Goal: Task Accomplishment & Management: Manage account settings

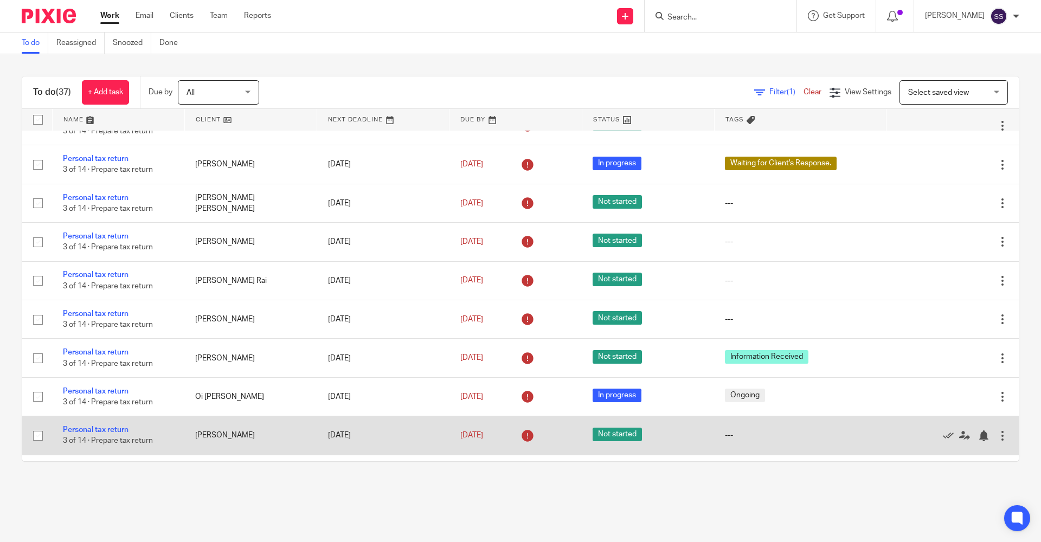
scroll to position [1128, 0]
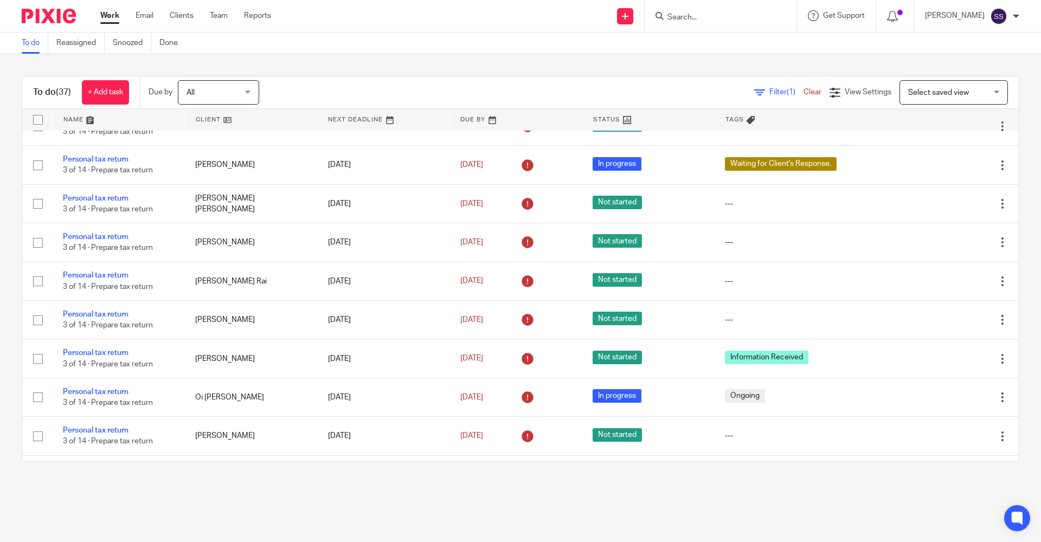
click at [734, 17] on input "Search" at bounding box center [715, 18] width 98 height 10
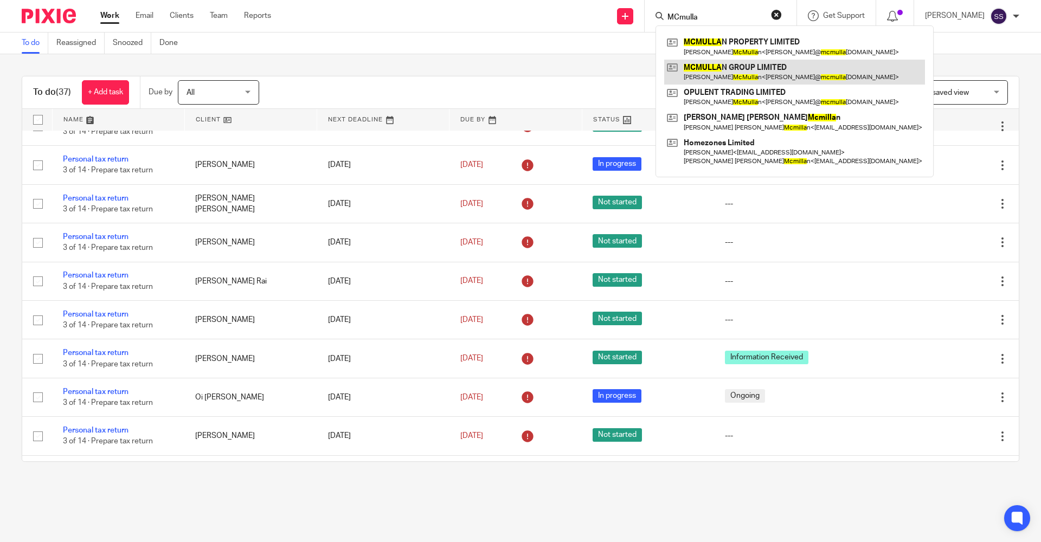
type input "MCmulla"
click at [759, 77] on link at bounding box center [794, 72] width 261 height 25
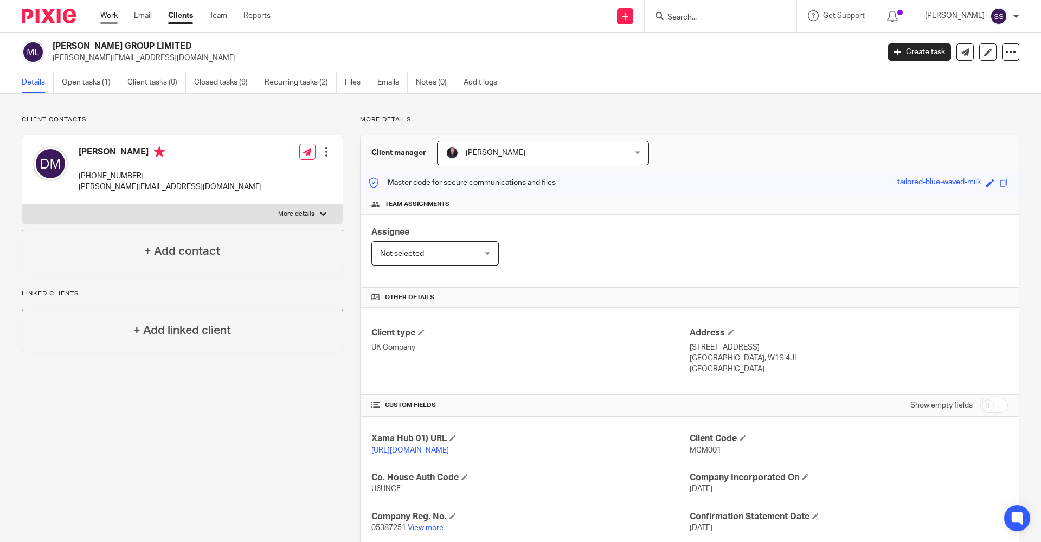
click at [114, 14] on link "Work" at bounding box center [108, 15] width 17 height 11
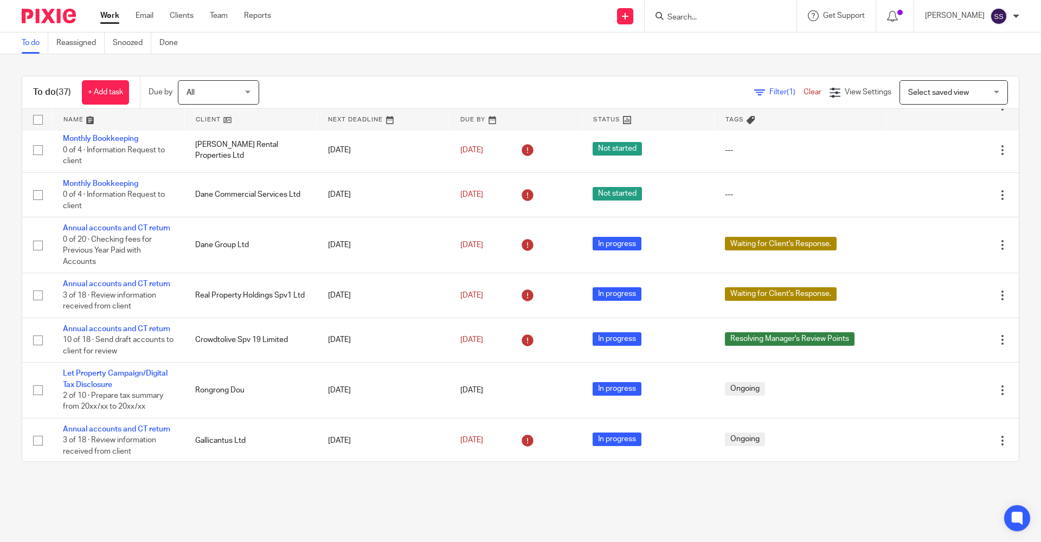
scroll to position [217, 0]
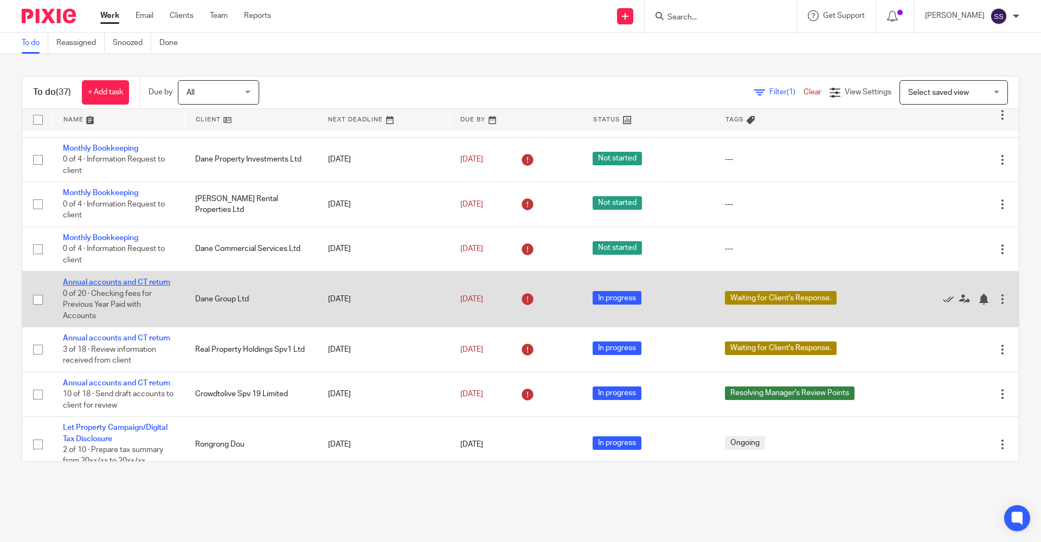
click at [110, 280] on link "Annual accounts and CT return" at bounding box center [116, 283] width 107 height 8
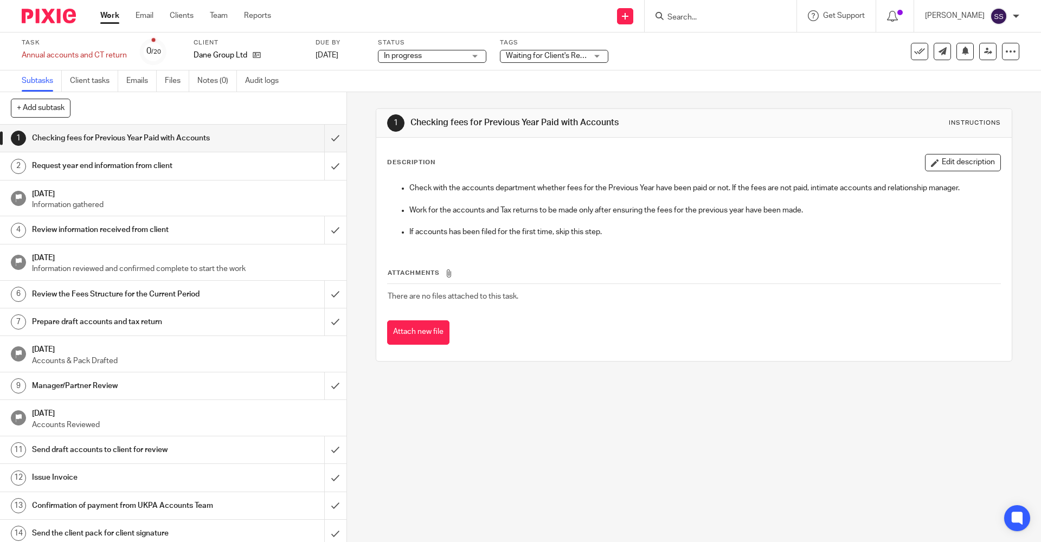
click at [543, 60] on span "Waiting for Client's Response." at bounding box center [546, 55] width 81 height 11
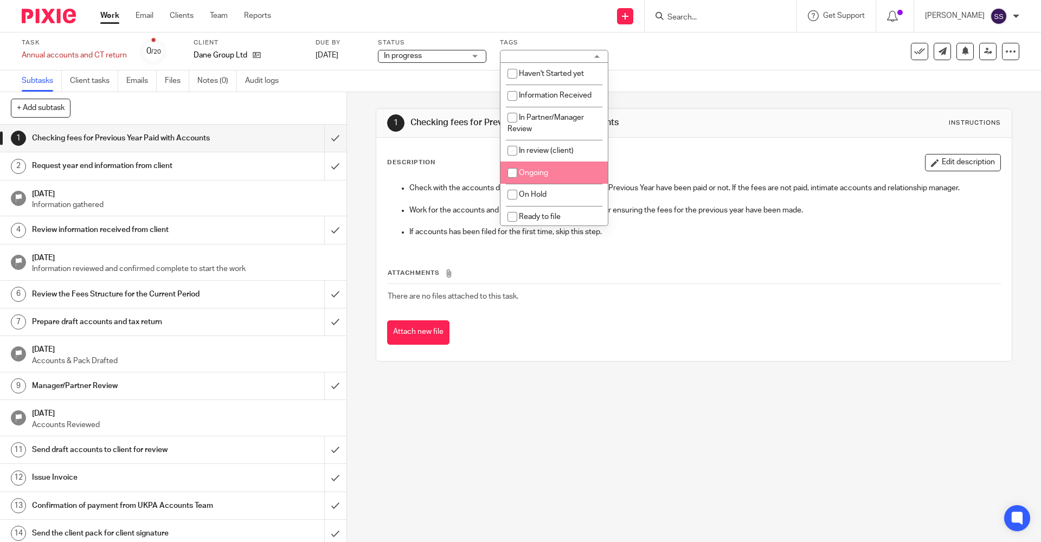
click at [524, 179] on li "Ongoing" at bounding box center [553, 173] width 107 height 22
checkbox input "true"
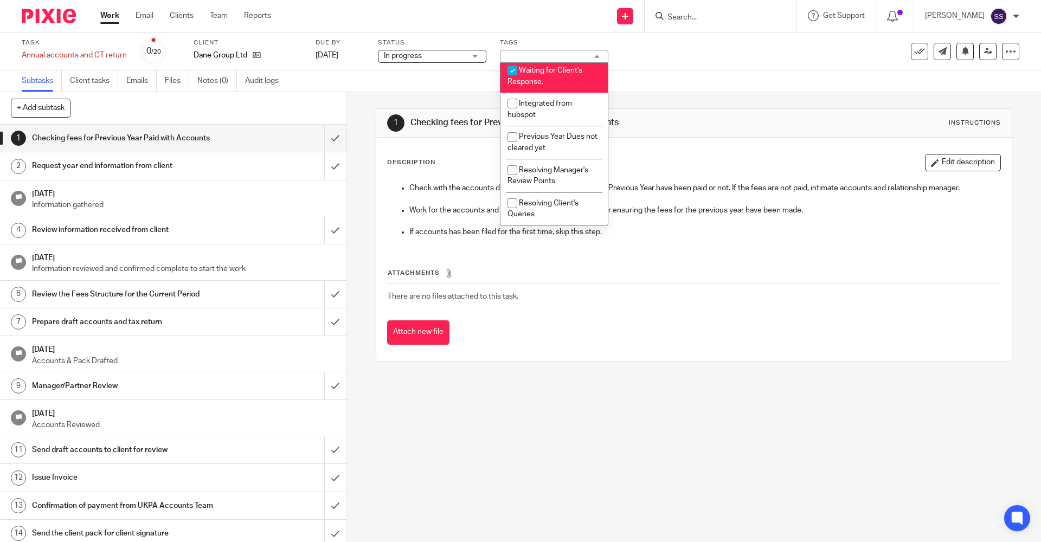
click at [533, 75] on li "Waiting for Client's Response." at bounding box center [553, 76] width 107 height 33
checkbox input "false"
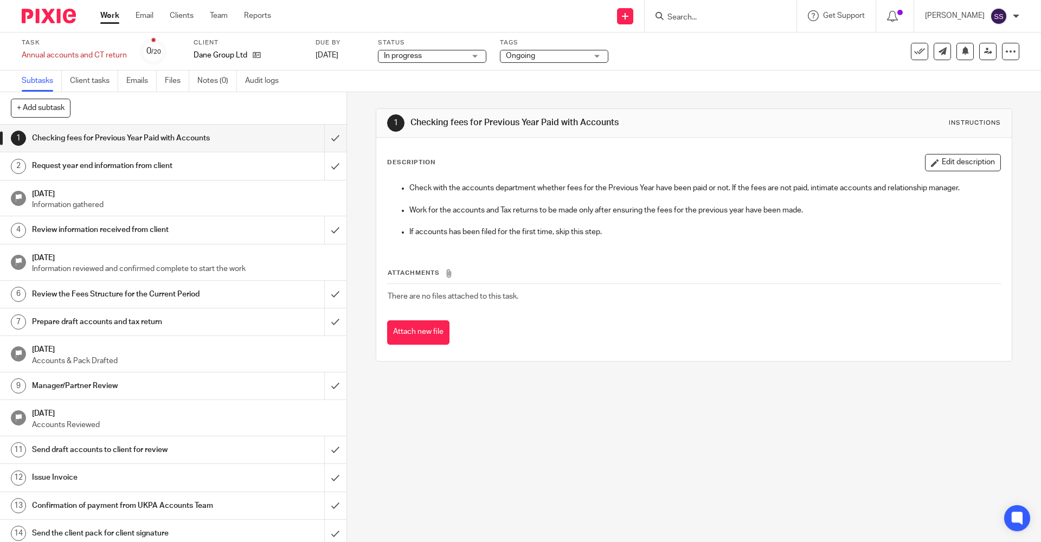
click at [401, 100] on div "1 Checking fees for Previous Year Paid with Accounts Instructions Description E…" at bounding box center [694, 235] width 636 height 286
click at [111, 16] on link "Work" at bounding box center [109, 15] width 19 height 11
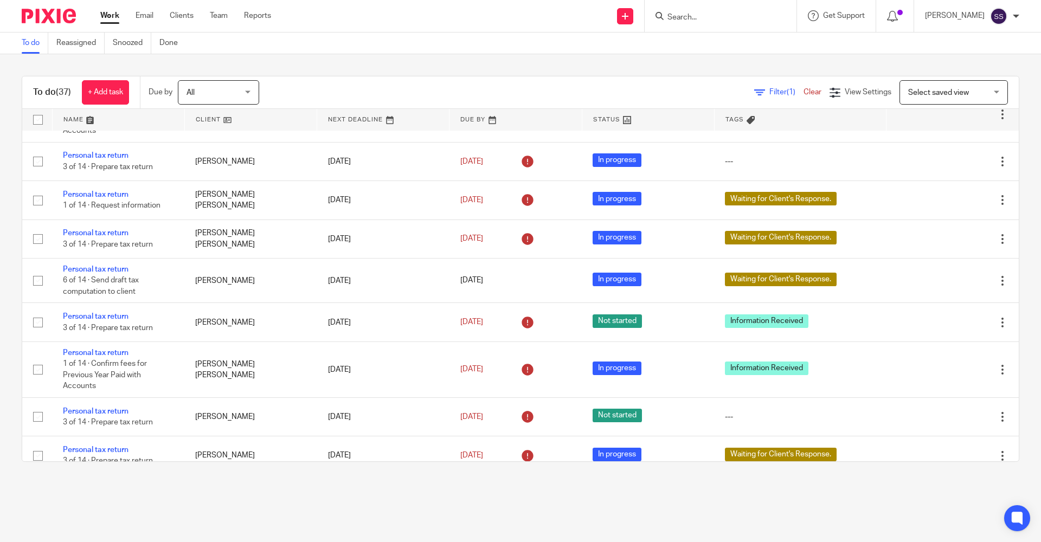
scroll to position [813, 0]
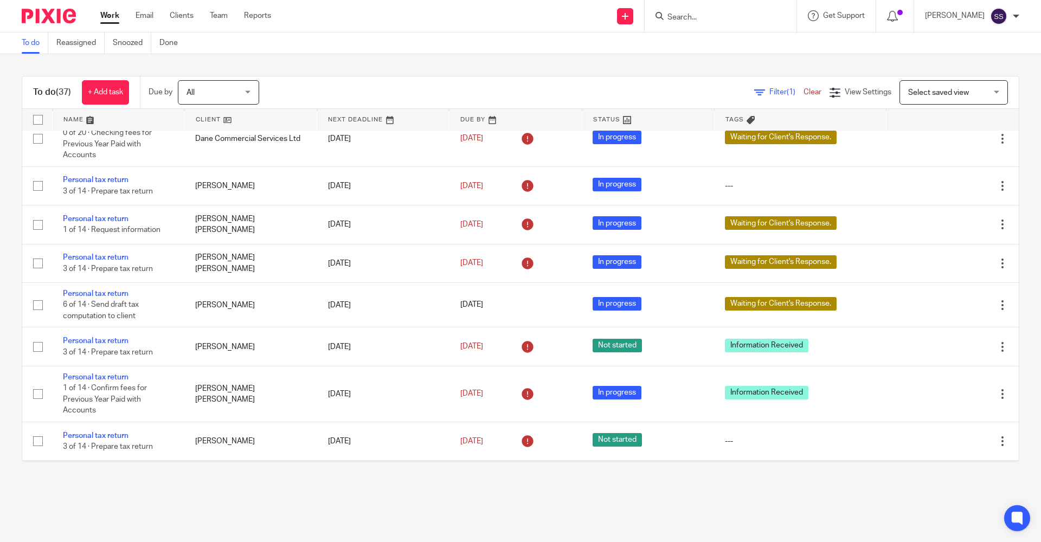
click at [102, 81] on link "Annual accounts and CT return" at bounding box center [116, 77] width 107 height 8
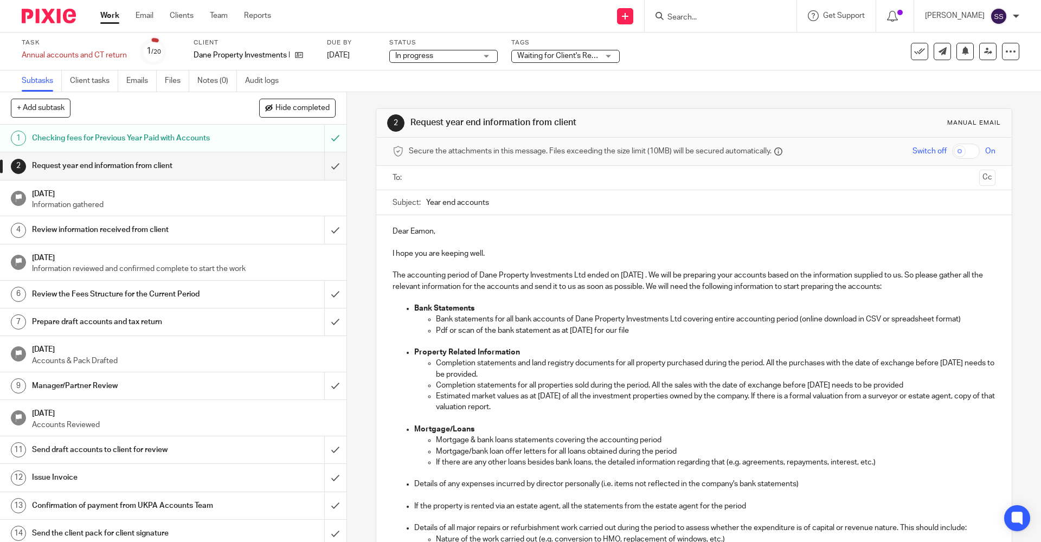
click at [103, 15] on link "Work" at bounding box center [109, 15] width 19 height 11
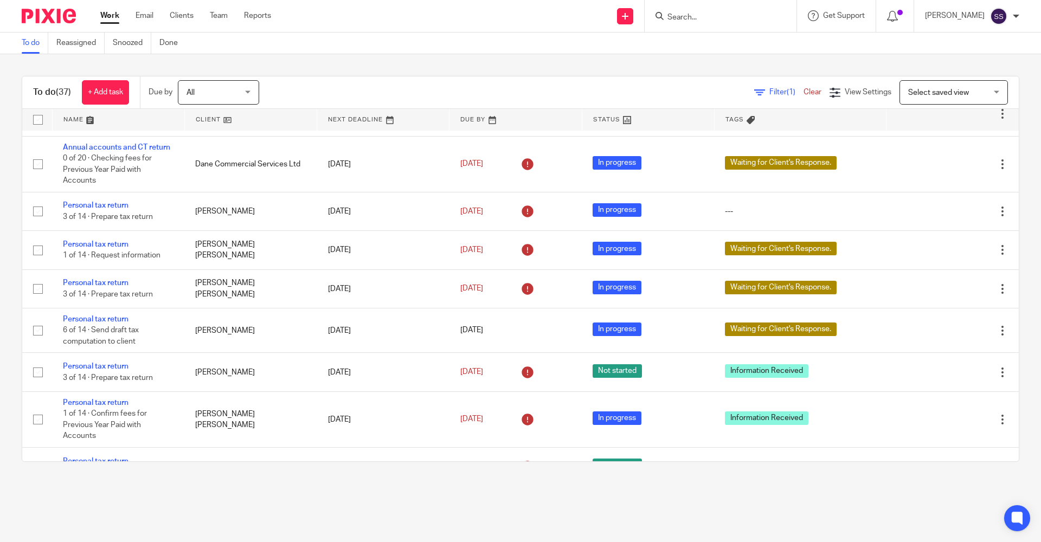
scroll to position [813, 0]
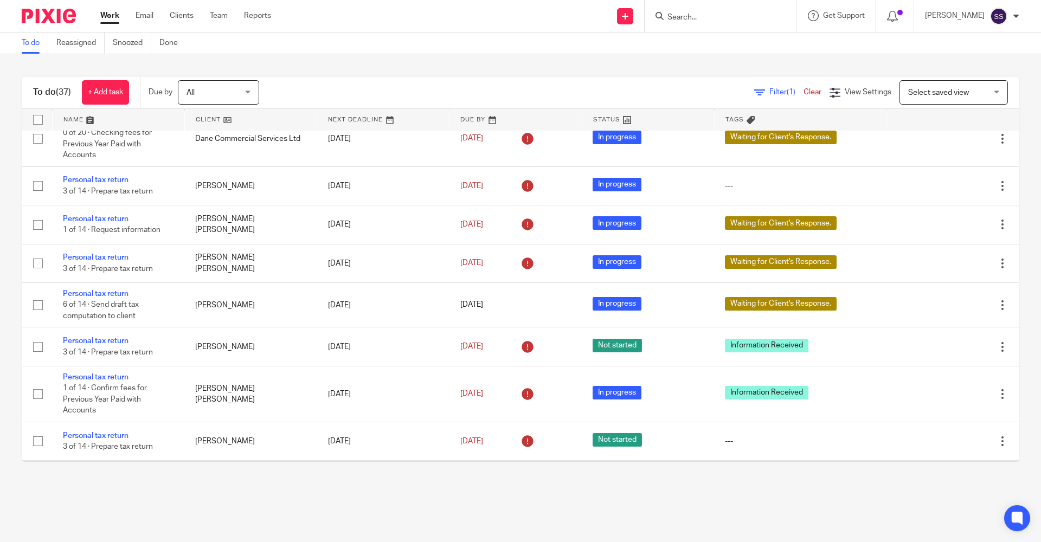
click at [117, 81] on link "Annual accounts and CT return" at bounding box center [116, 77] width 107 height 8
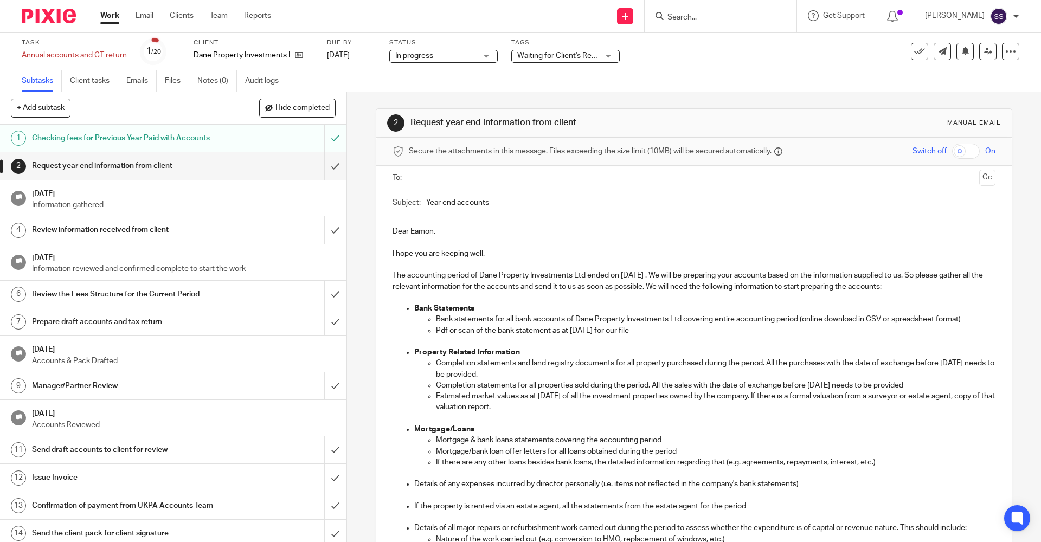
click at [545, 60] on span "Waiting for Client's Response." at bounding box center [557, 55] width 81 height 11
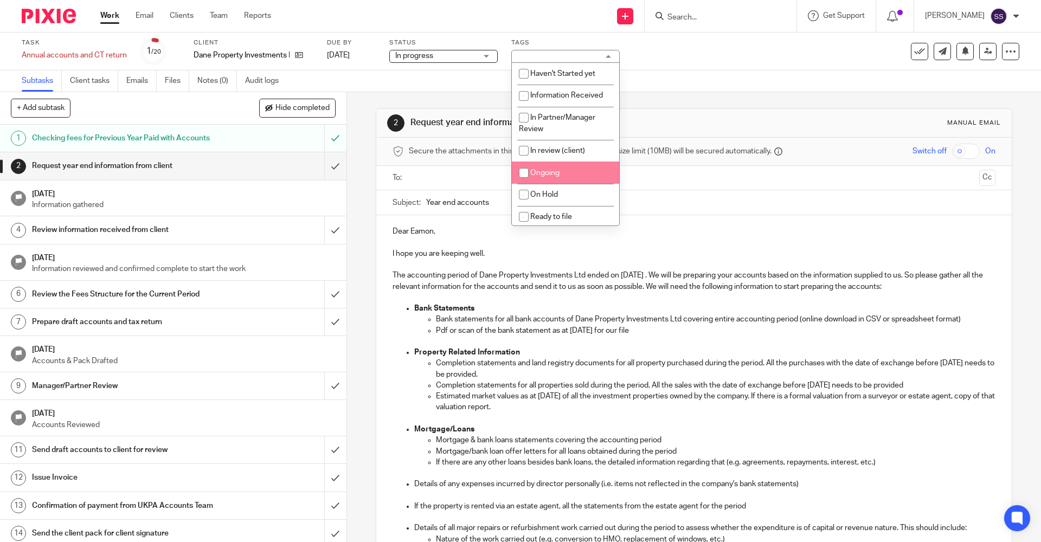
click at [533, 176] on input "checkbox" at bounding box center [523, 173] width 21 height 21
checkbox input "true"
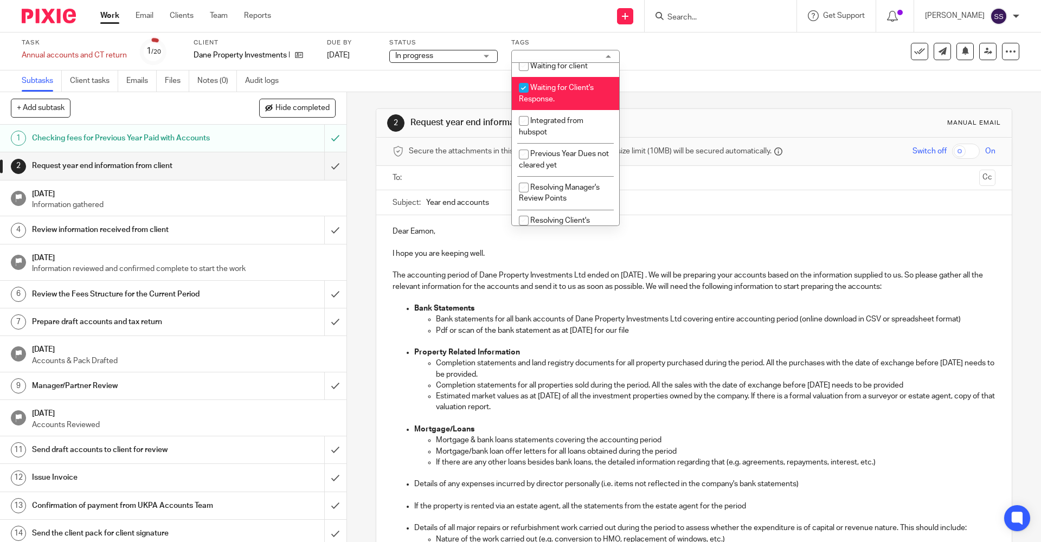
click at [570, 94] on li "Waiting for Client's Response." at bounding box center [565, 93] width 107 height 33
checkbox input "false"
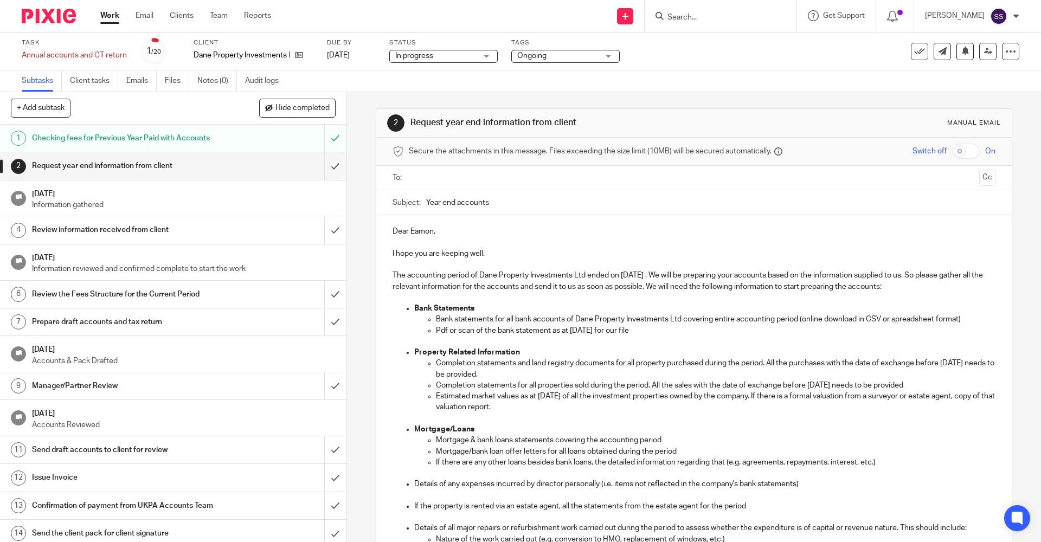
click at [118, 20] on link "Work" at bounding box center [109, 15] width 19 height 11
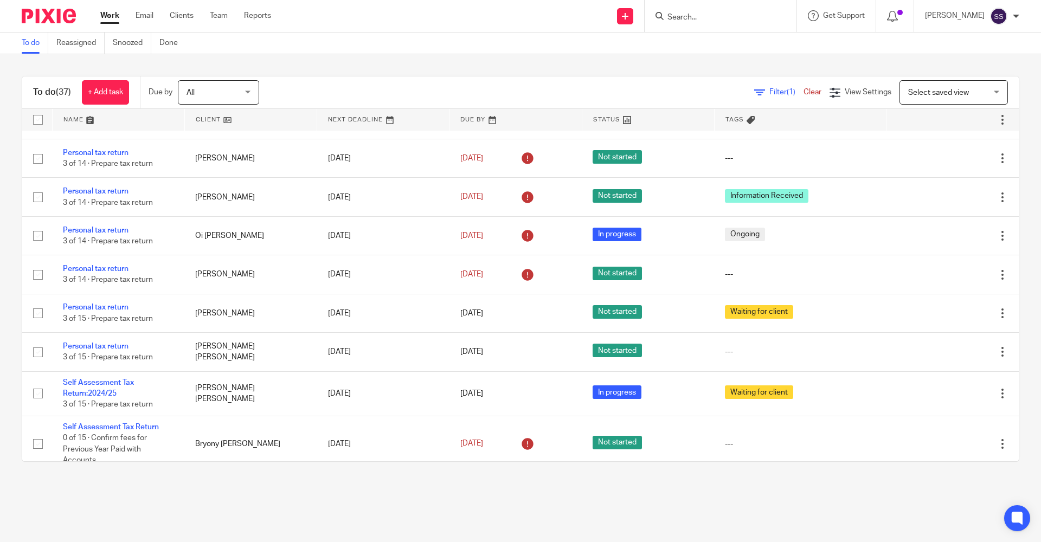
scroll to position [1301, 0]
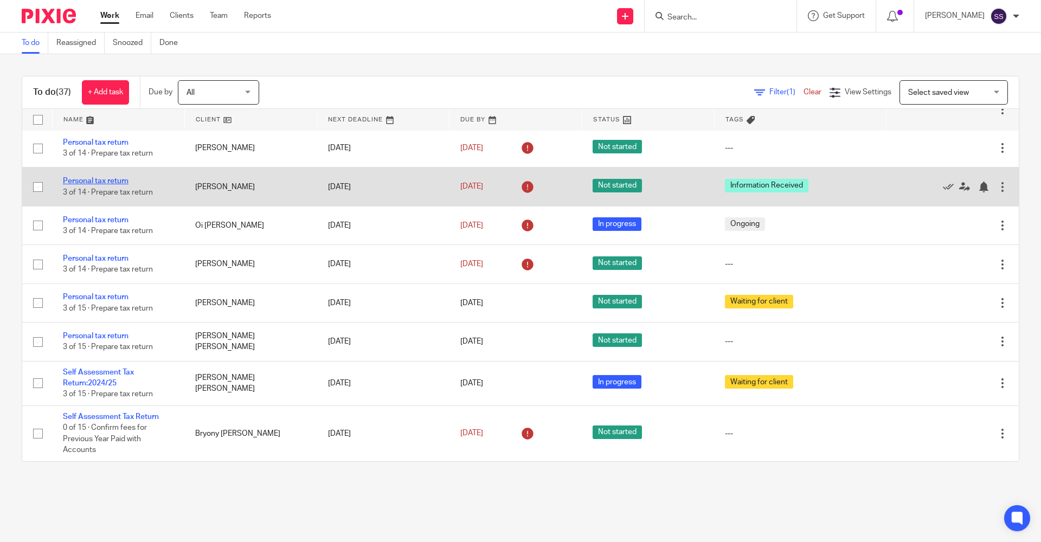
click at [98, 185] on link "Personal tax return" at bounding box center [96, 181] width 66 height 8
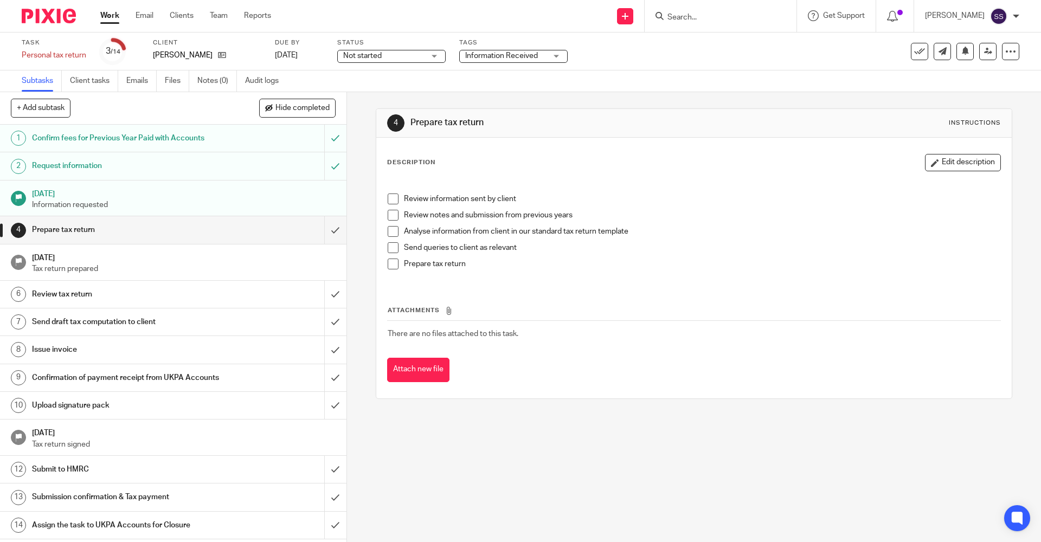
click at [498, 55] on span "Information Received" at bounding box center [501, 56] width 73 height 8
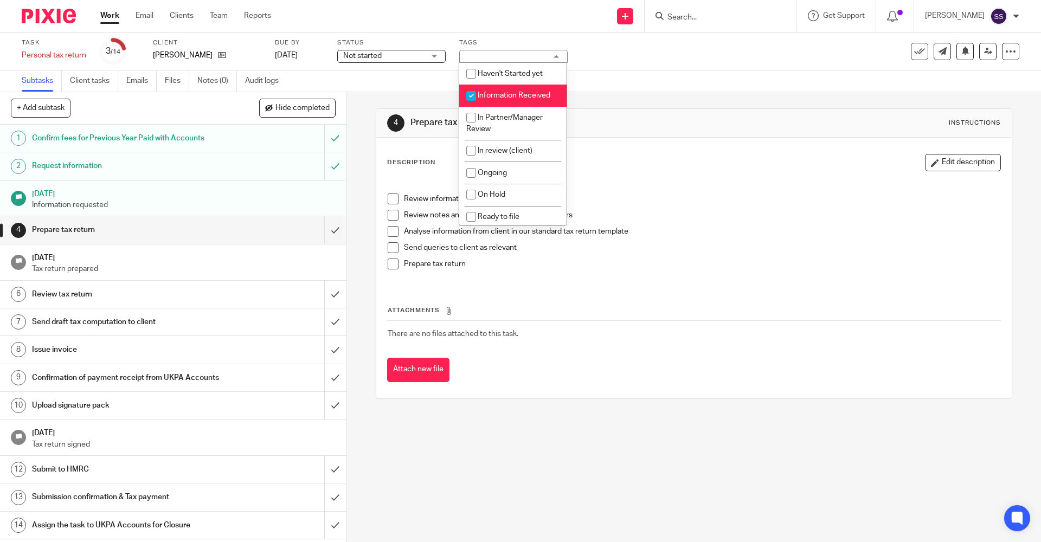
click at [502, 91] on li "Information Received" at bounding box center [512, 96] width 107 height 22
checkbox input "false"
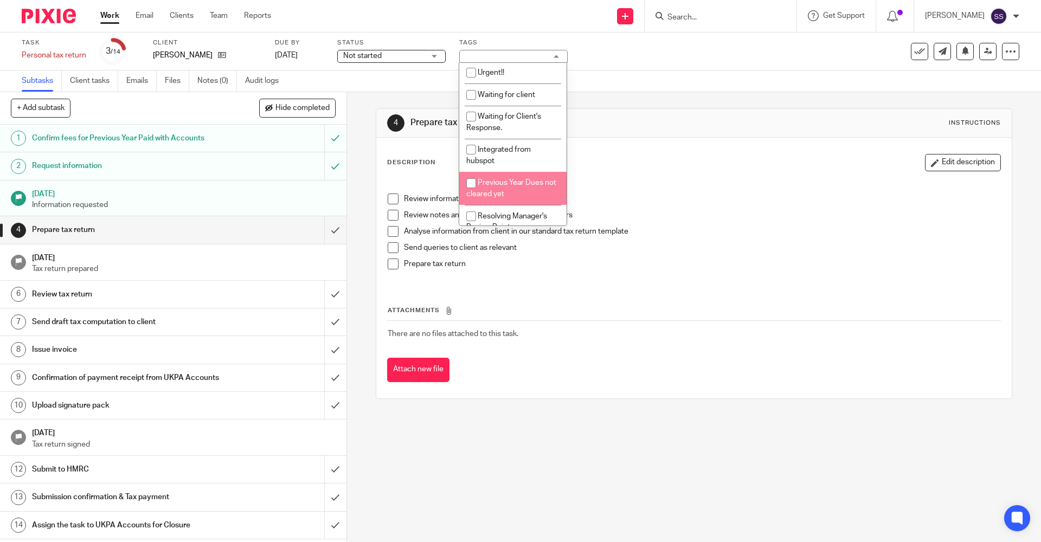
scroll to position [163, 0]
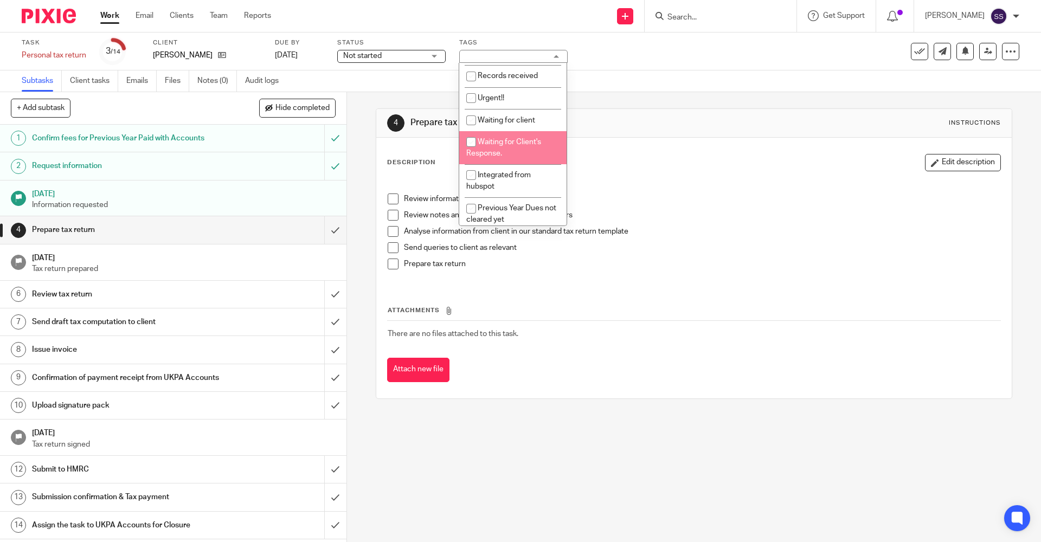
click at [511, 146] on li "Waiting for Client's Response." at bounding box center [512, 147] width 107 height 33
checkbox input "true"
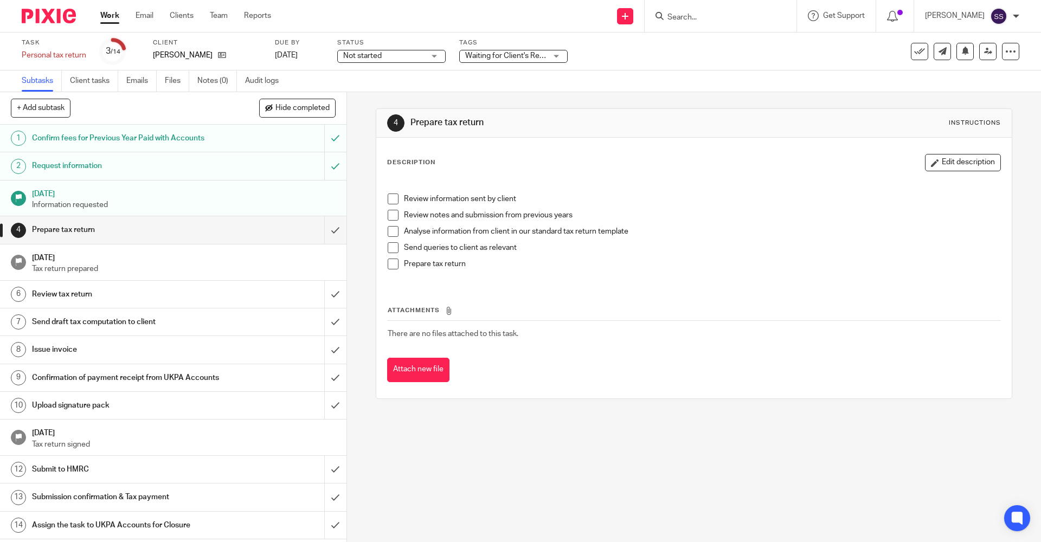
click at [390, 98] on div "4 Prepare tax return Instructions Description Edit description Review informati…" at bounding box center [694, 253] width 636 height 323
click at [102, 16] on link "Work" at bounding box center [109, 15] width 19 height 11
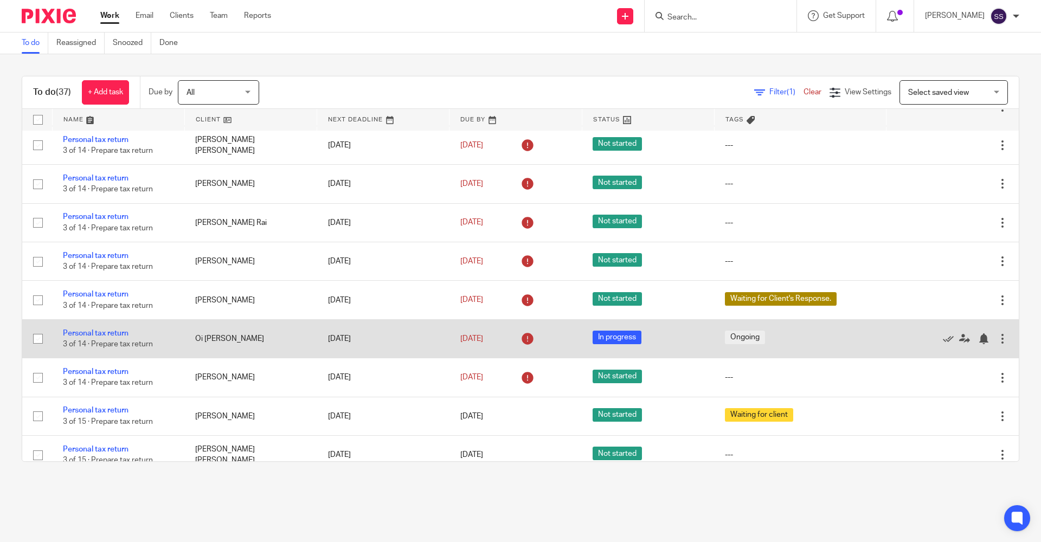
scroll to position [1182, 0]
